Goal: Information Seeking & Learning: Check status

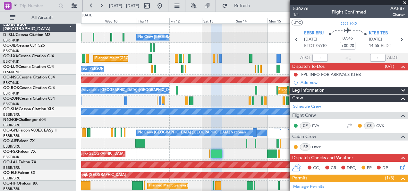
click at [161, 149] on div "Planned Maint Kortrijk-[GEOGRAPHIC_DATA]" at bounding box center [244, 154] width 327 height 11
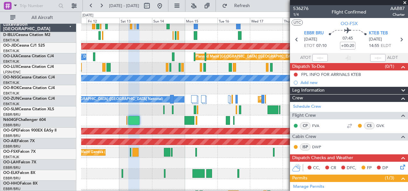
scroll to position [36, 0]
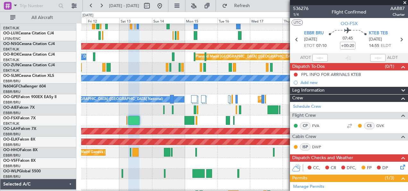
click at [159, 158] on div at bounding box center [244, 163] width 327 height 11
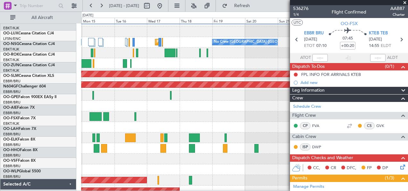
scroll to position [92, 0]
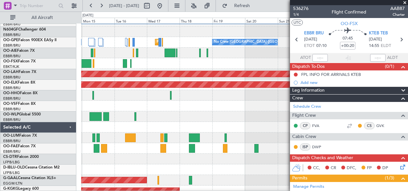
click at [77, 125] on div "Planned Maint Kortrijk-[GEOGRAPHIC_DATA] A/C Unavailable [GEOGRAPHIC_DATA] Plan…" at bounding box center [204, 101] width 408 height 179
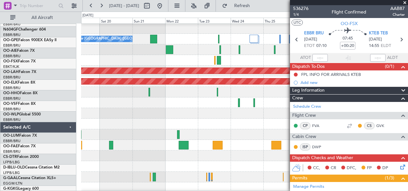
scroll to position [96, 0]
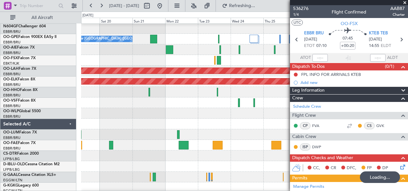
click at [95, 148] on div "Owner Melsbroek Air Base" at bounding box center [244, 145] width 327 height 11
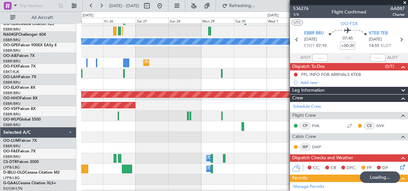
scroll to position [72, 0]
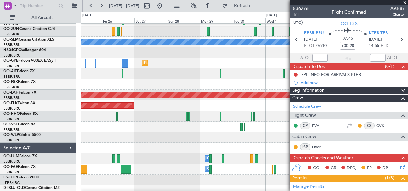
click at [300, 167] on fb-app "[DATE] - [DATE] Refresh Quick Links All Aircraft Owner [GEOGRAPHIC_DATA]-[GEOGR…" at bounding box center [204, 98] width 408 height 186
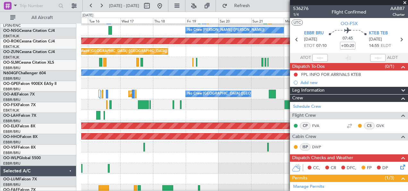
click at [345, 160] on body "[DATE] - [DATE] Refresh Quick Links All Aircraft A/C Unavailable [GEOGRAPHIC_DA…" at bounding box center [204, 95] width 408 height 191
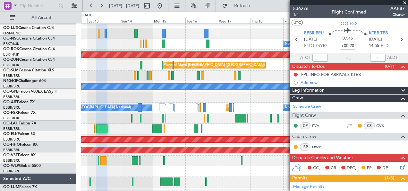
scroll to position [27, 0]
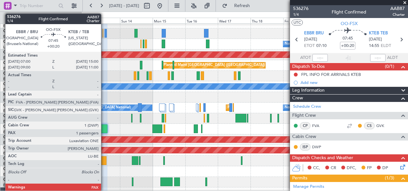
click at [104, 128] on div at bounding box center [101, 128] width 11 height 9
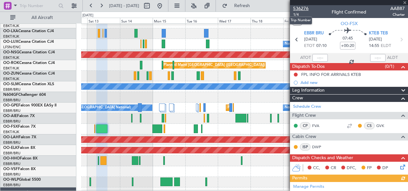
click at [304, 8] on span "536276" at bounding box center [300, 8] width 15 height 7
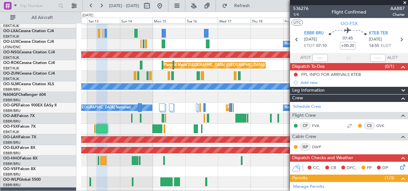
click at [173, 119] on div at bounding box center [244, 118] width 327 height 11
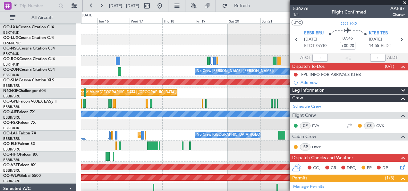
scroll to position [0, 0]
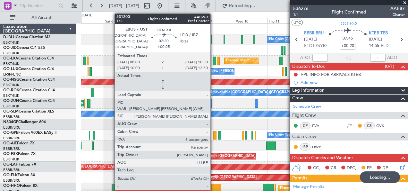
click at [214, 63] on div at bounding box center [215, 60] width 4 height 9
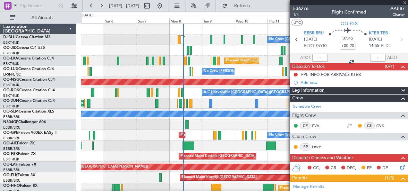
type input "+00:25"
type input "3"
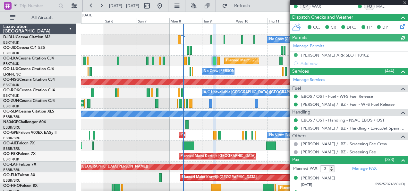
scroll to position [152, 0]
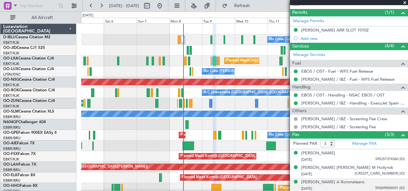
click at [344, 185] on div "[DATE] 592699656031 (ID)" at bounding box center [353, 188] width 104 height 6
click at [342, 181] on div "[PERSON_NAME] A Rommelaere" at bounding box center [332, 182] width 63 height 6
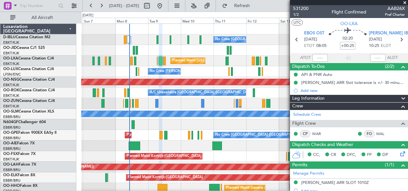
scroll to position [0, 0]
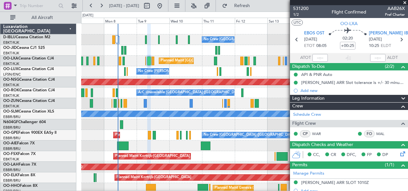
click at [200, 105] on div "Unplanned Maint [GEOGRAPHIC_DATA] ([GEOGRAPHIC_DATA])" at bounding box center [244, 103] width 327 height 11
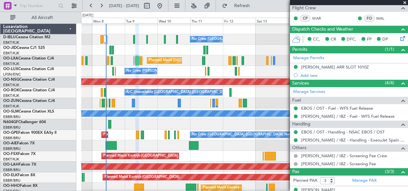
scroll to position [0, 0]
click at [232, 148] on div "Unplanned Maint [GEOGRAPHIC_DATA] ([GEOGRAPHIC_DATA] National)" at bounding box center [244, 145] width 327 height 11
click at [150, 143] on div "Unplanned Maint [GEOGRAPHIC_DATA] ([GEOGRAPHIC_DATA] National)" at bounding box center [244, 145] width 327 height 11
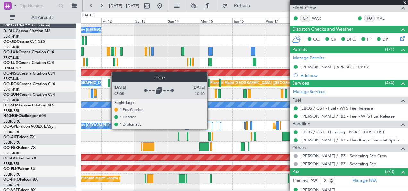
scroll to position [9, 0]
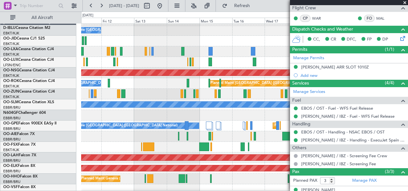
click at [165, 132] on div at bounding box center [244, 136] width 327 height 11
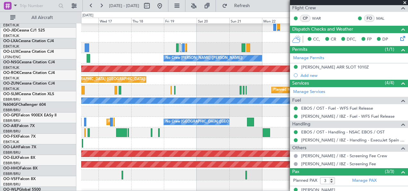
scroll to position [13, 0]
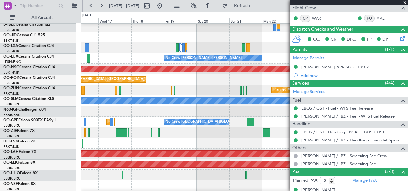
click at [148, 119] on div "Planned Maint [GEOGRAPHIC_DATA] ([GEOGRAPHIC_DATA] National) No Crew [GEOGRAPHI…" at bounding box center [244, 121] width 327 height 11
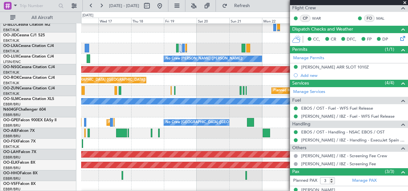
click at [188, 119] on div "Planned Maint [GEOGRAPHIC_DATA] ([GEOGRAPHIC_DATA] National) No Crew [GEOGRAPHI…" at bounding box center [244, 122] width 327 height 11
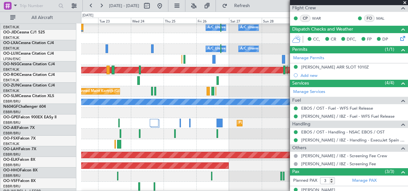
click at [93, 120] on div "Planned Maint [GEOGRAPHIC_DATA] ([GEOGRAPHIC_DATA] National) No Crew [GEOGRAPHI…" at bounding box center [244, 123] width 327 height 11
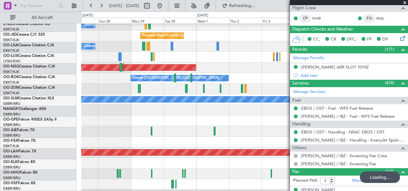
scroll to position [14, 0]
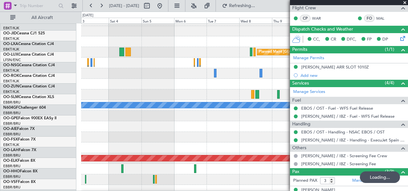
click at [26, 126] on div "Planned Maint [GEOGRAPHIC_DATA] ([GEOGRAPHIC_DATA]) Planned Maint [GEOGRAPHIC_D…" at bounding box center [204, 101] width 408 height 179
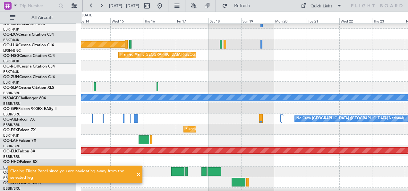
scroll to position [16, 0]
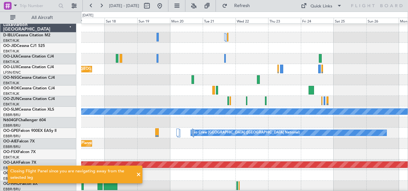
click at [197, 146] on div "Planned Maint [GEOGRAPHIC_DATA] ([GEOGRAPHIC_DATA] National)" at bounding box center [244, 143] width 327 height 11
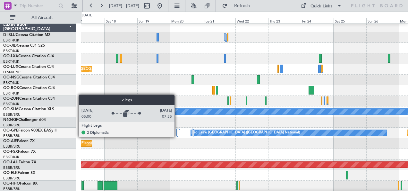
click at [178, 136] on div at bounding box center [178, 133] width 3 height 8
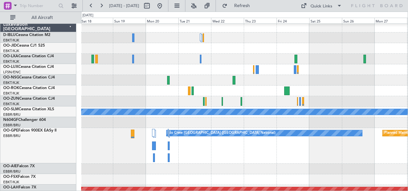
scroll to position [4, 0]
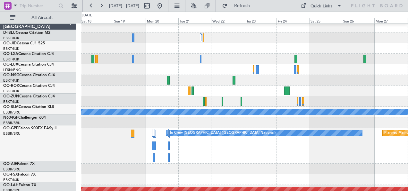
click at [177, 151] on div "No Crew [GEOGRAPHIC_DATA] ([GEOGRAPHIC_DATA] National) Planned Maint [GEOGRAPHI…" at bounding box center [244, 146] width 327 height 36
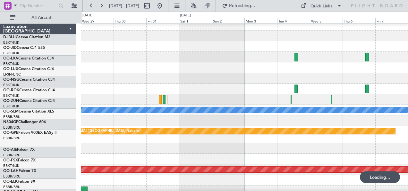
scroll to position [9, 0]
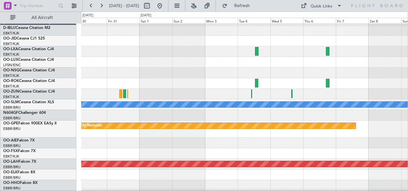
click at [228, 139] on div at bounding box center [244, 142] width 327 height 11
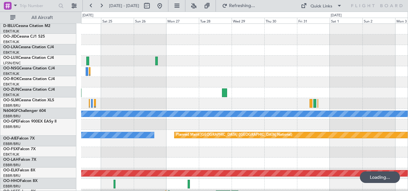
scroll to position [0, 0]
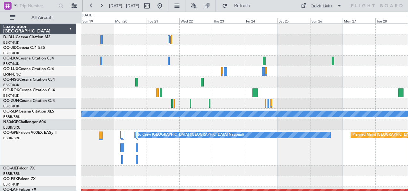
click at [207, 152] on div "No Crew [GEOGRAPHIC_DATA] ([GEOGRAPHIC_DATA] National) Planned Maint [GEOGRAPHI…" at bounding box center [244, 148] width 327 height 36
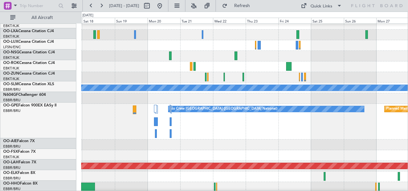
scroll to position [28, 0]
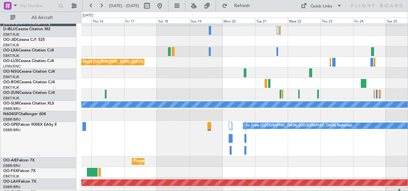
scroll to position [9, 0]
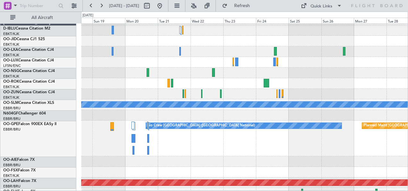
click at [176, 156] on div "Planned Maint [GEOGRAPHIC_DATA] ([GEOGRAPHIC_DATA] National)" at bounding box center [244, 161] width 327 height 11
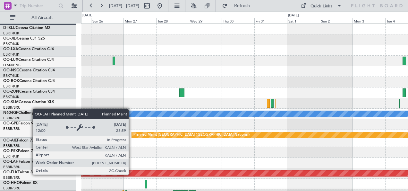
scroll to position [0, 0]
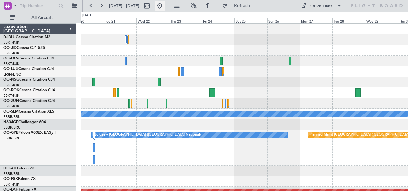
click at [165, 5] on button at bounding box center [160, 6] width 10 height 10
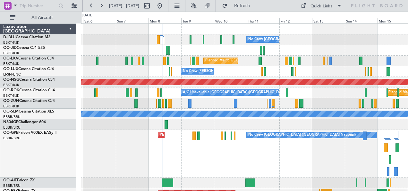
click at [278, 155] on div "Planned Maint [GEOGRAPHIC_DATA] ([GEOGRAPHIC_DATA] National) No Crew [GEOGRAPHI…" at bounding box center [244, 153] width 327 height 47
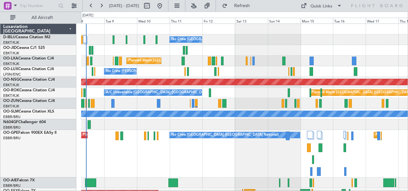
click at [247, 174] on div "No Crew [GEOGRAPHIC_DATA] ([GEOGRAPHIC_DATA] National) Planned Maint [GEOGRAPHI…" at bounding box center [244, 153] width 327 height 47
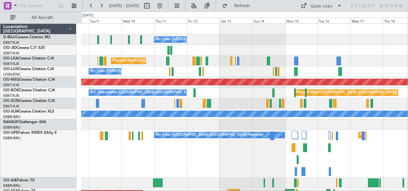
click at [264, 159] on div "No Crew [GEOGRAPHIC_DATA] ([GEOGRAPHIC_DATA] National) Planned Maint [GEOGRAPHI…" at bounding box center [244, 153] width 327 height 47
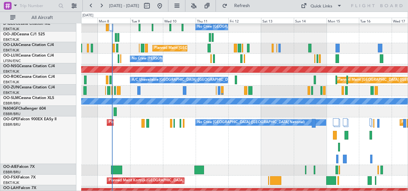
scroll to position [12, 0]
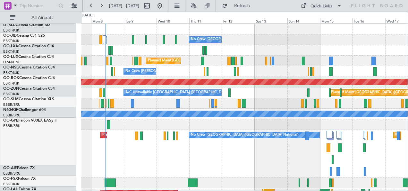
click at [285, 190] on html "[DATE] - [DATE] Refresh Quick Links All Aircraft No Crew [GEOGRAPHIC_DATA] (Bru…" at bounding box center [204, 95] width 408 height 191
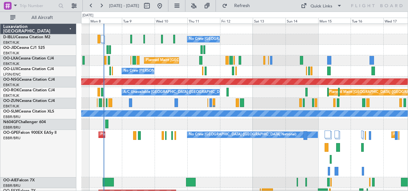
scroll to position [0, 0]
click at [274, 151] on div "No Crew [GEOGRAPHIC_DATA] ([GEOGRAPHIC_DATA] National) Planned Maint [GEOGRAPHI…" at bounding box center [244, 152] width 327 height 47
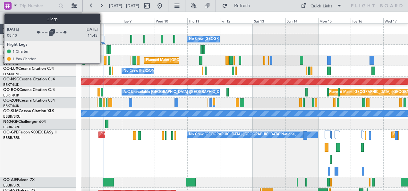
click at [103, 37] on div at bounding box center [103, 39] width 4 height 8
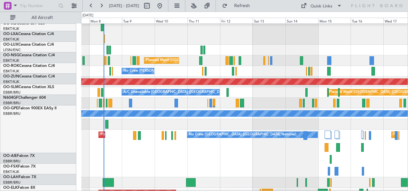
scroll to position [25, 0]
